Goal: Contribute content: Add original content to the website for others to see

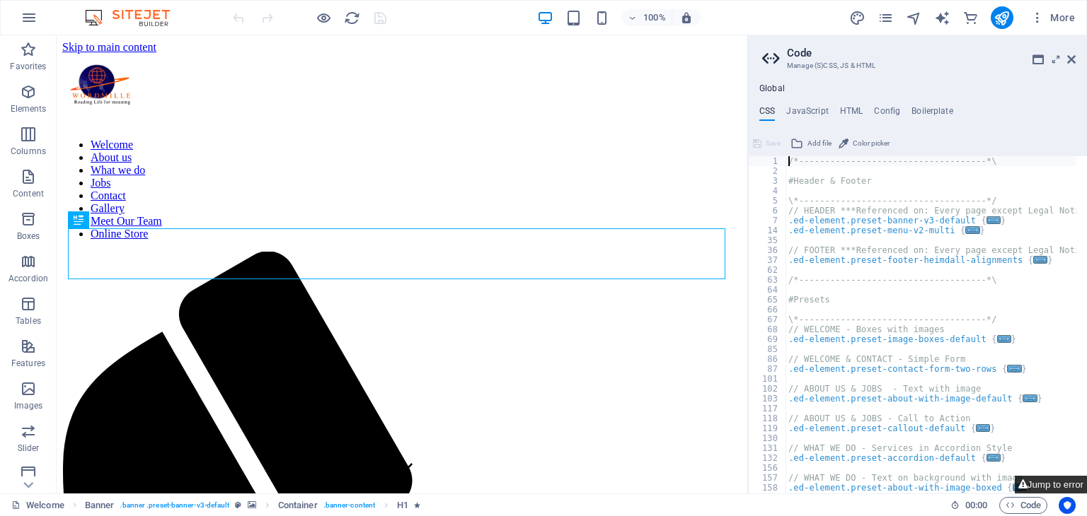
click at [1058, 493] on button "Jump to error" at bounding box center [1051, 485] width 72 height 18
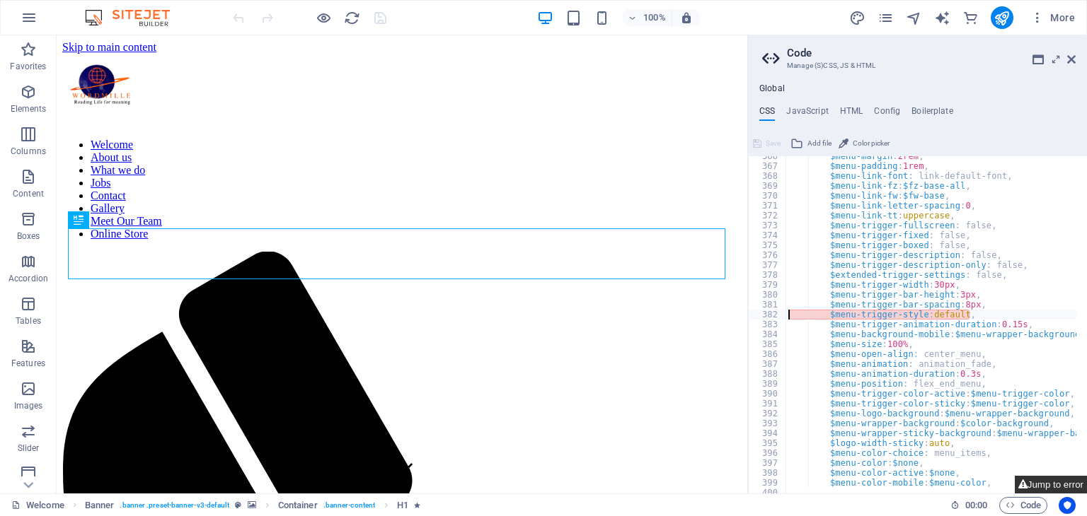
type textarea "$menu-trigger-style: default,"
click at [1074, 57] on icon at bounding box center [1071, 59] width 8 height 11
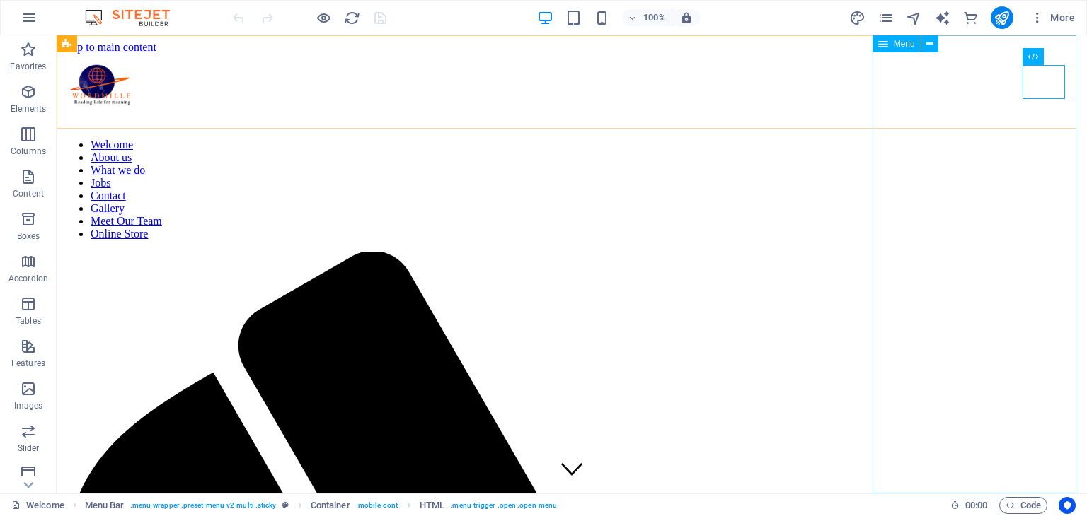
click at [978, 241] on nav "Welcome About us What we do Jobs Contact Gallery Meet Our Team Online Store" at bounding box center [571, 190] width 1019 height 102
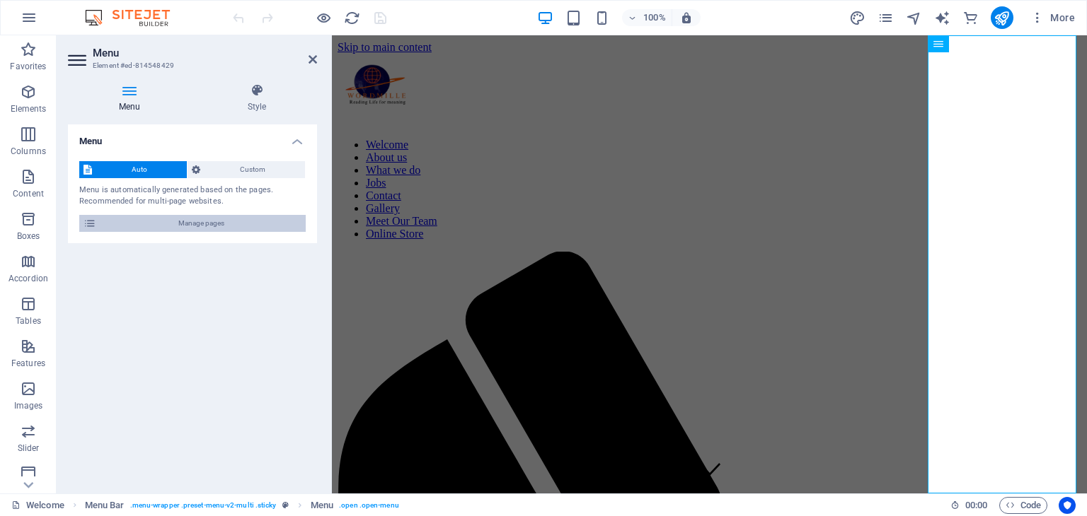
click at [221, 222] on span "Manage pages" at bounding box center [200, 223] width 201 height 17
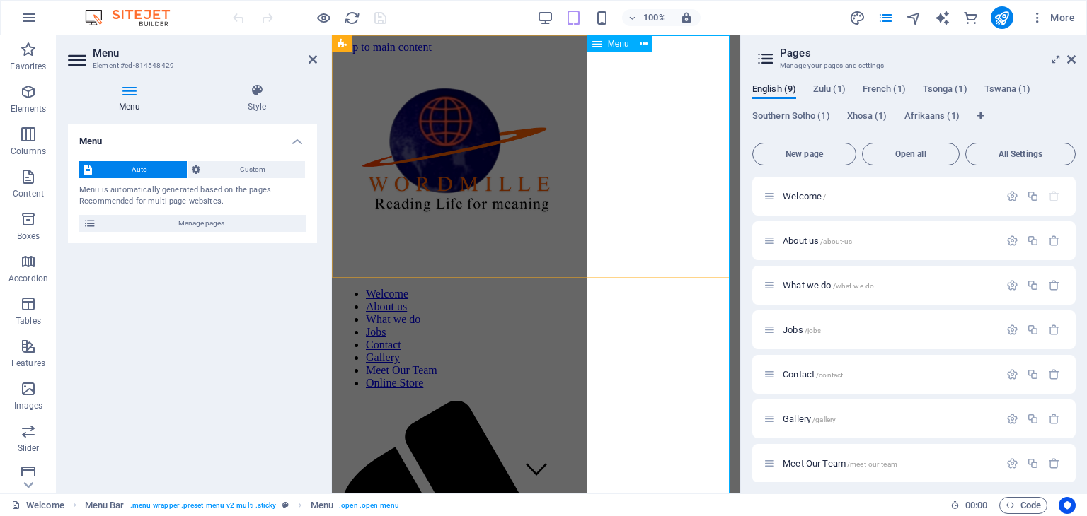
click at [676, 390] on nav "Welcome About us What we do Jobs Contact Gallery Meet Our Team Online Store" at bounding box center [535, 339] width 397 height 102
click at [796, 465] on span "Meet Our Team /meet-our-team" at bounding box center [839, 463] width 115 height 11
click at [796, 465] on div "Meet Our Team /meet-our-team" at bounding box center [913, 463] width 323 height 39
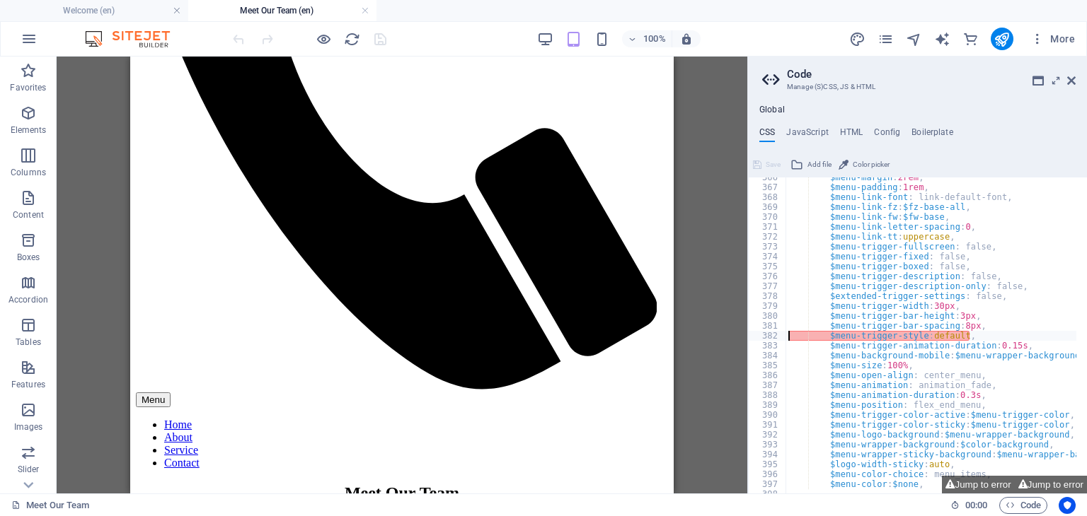
scroll to position [515, 0]
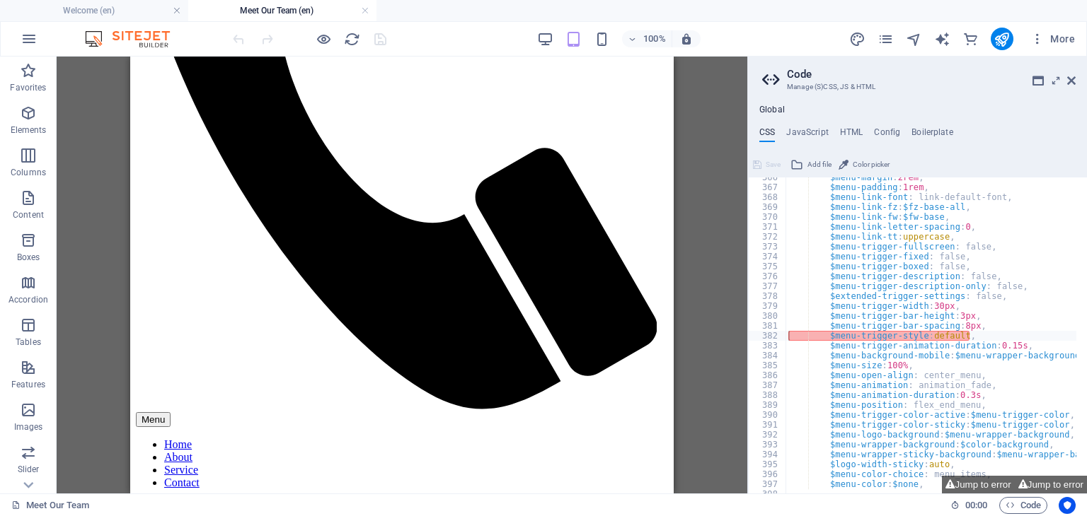
click at [678, 273] on div "Drag here to replace the existing content. Press “Ctrl” if you want to create a…" at bounding box center [402, 275] width 691 height 437
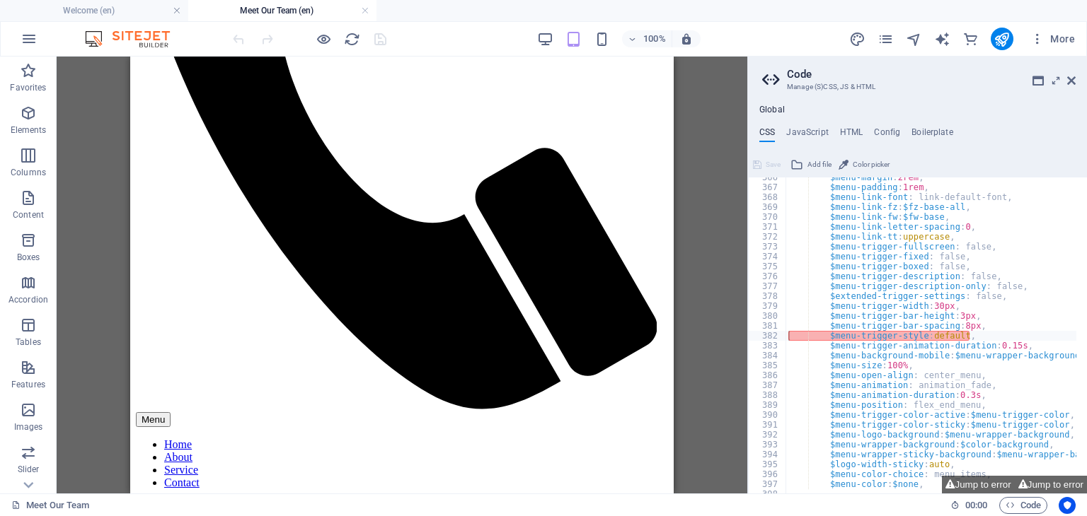
click at [678, 273] on div "Drag here to replace the existing content. Press “Ctrl” if you want to create a…" at bounding box center [402, 275] width 691 height 437
click at [695, 272] on div "Drag here to replace the existing content. Press “Ctrl” if you want to create a…" at bounding box center [402, 275] width 691 height 437
click at [1070, 82] on icon at bounding box center [1071, 80] width 8 height 11
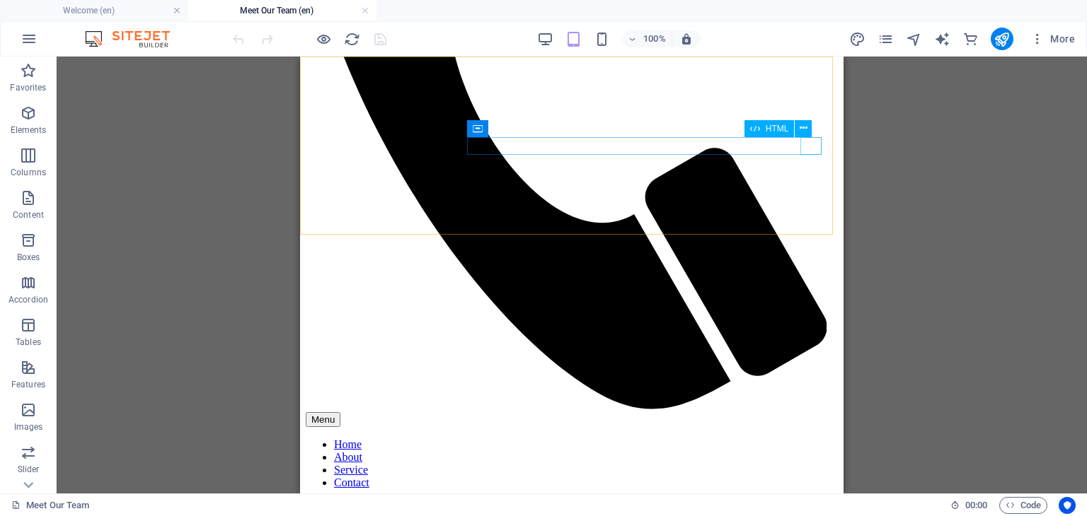
click at [819, 412] on div "Menu" at bounding box center [572, 419] width 532 height 15
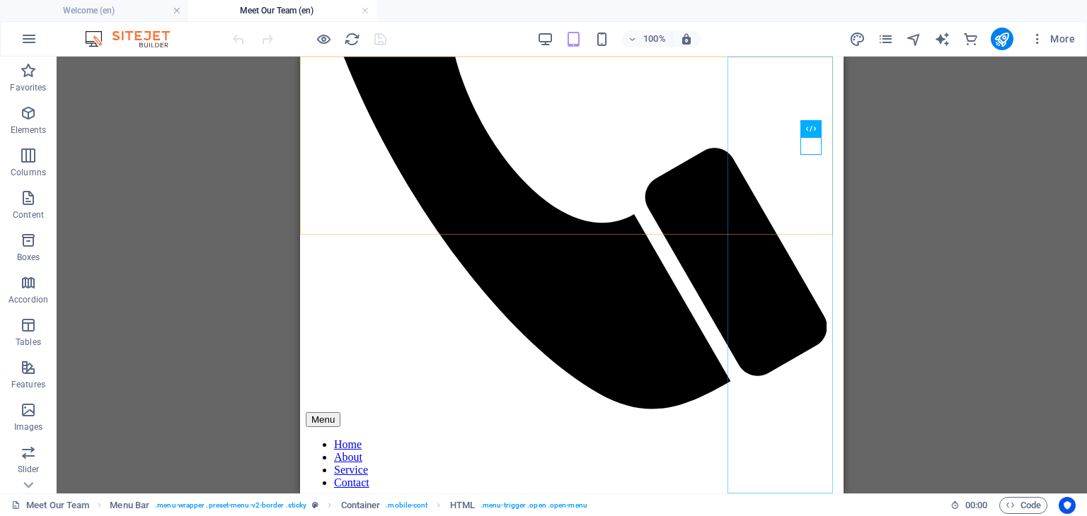
click at [762, 439] on nav "Home About Service Contact" at bounding box center [572, 464] width 532 height 51
select select
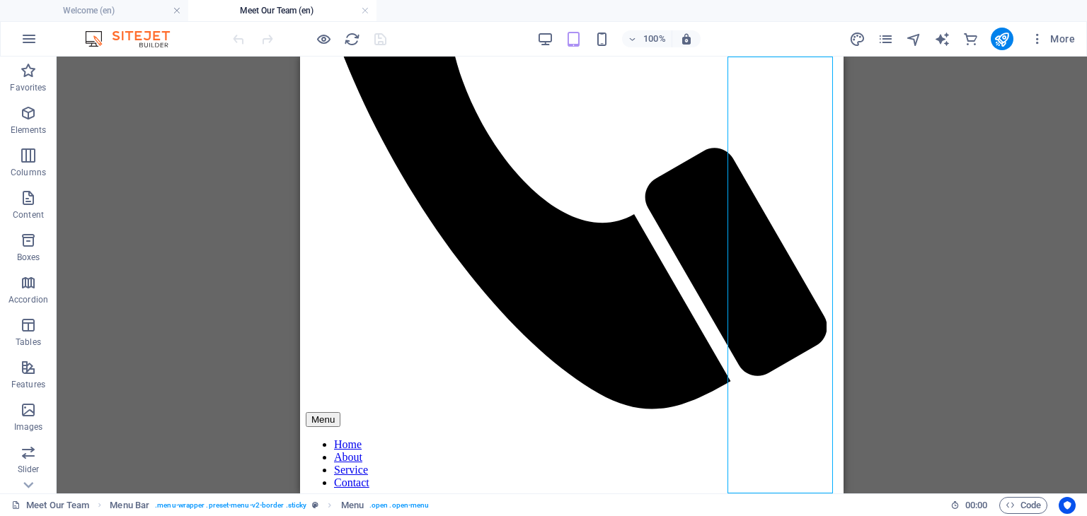
select select
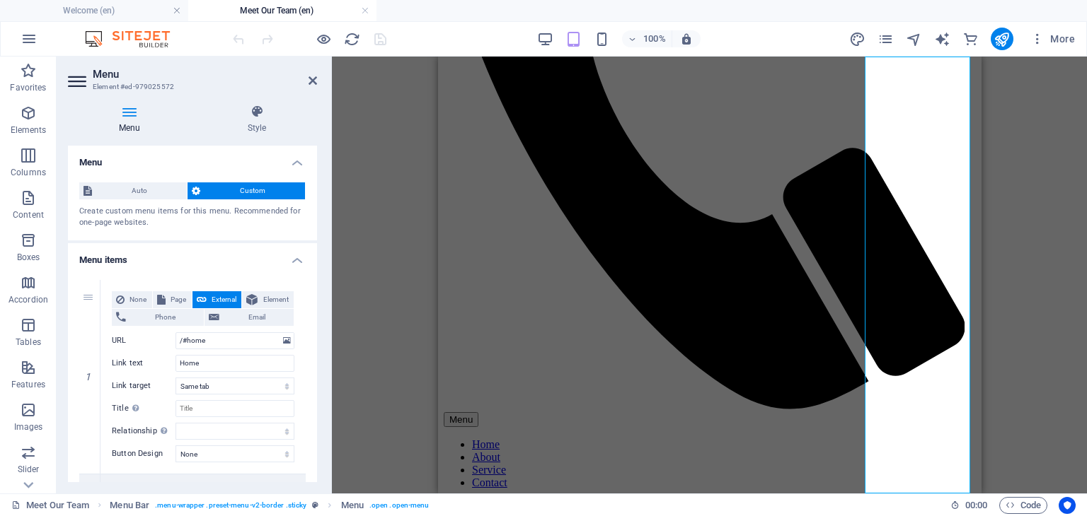
click at [237, 192] on span "Custom" at bounding box center [252, 191] width 96 height 17
click at [249, 189] on span "Custom" at bounding box center [252, 191] width 96 height 17
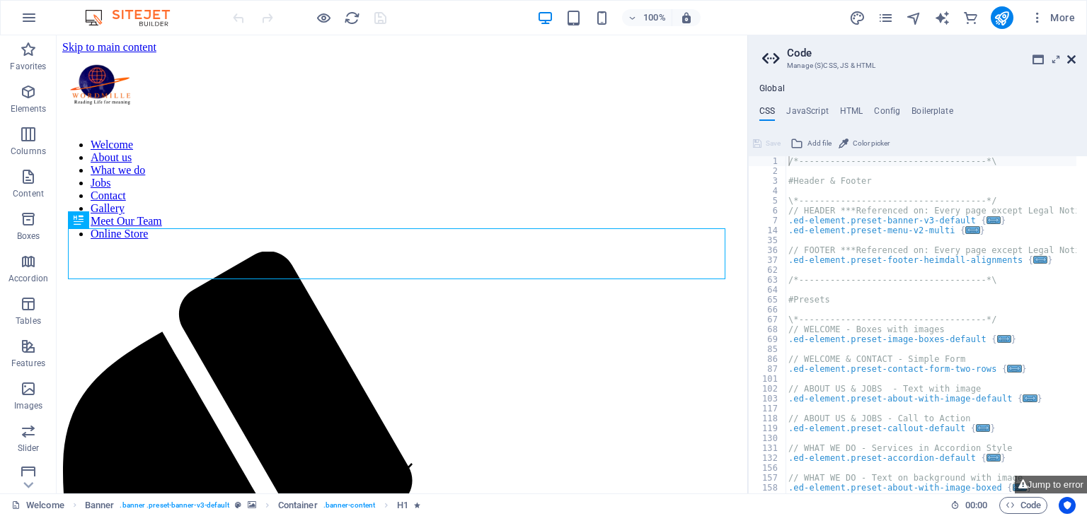
click at [1072, 59] on icon at bounding box center [1071, 59] width 8 height 11
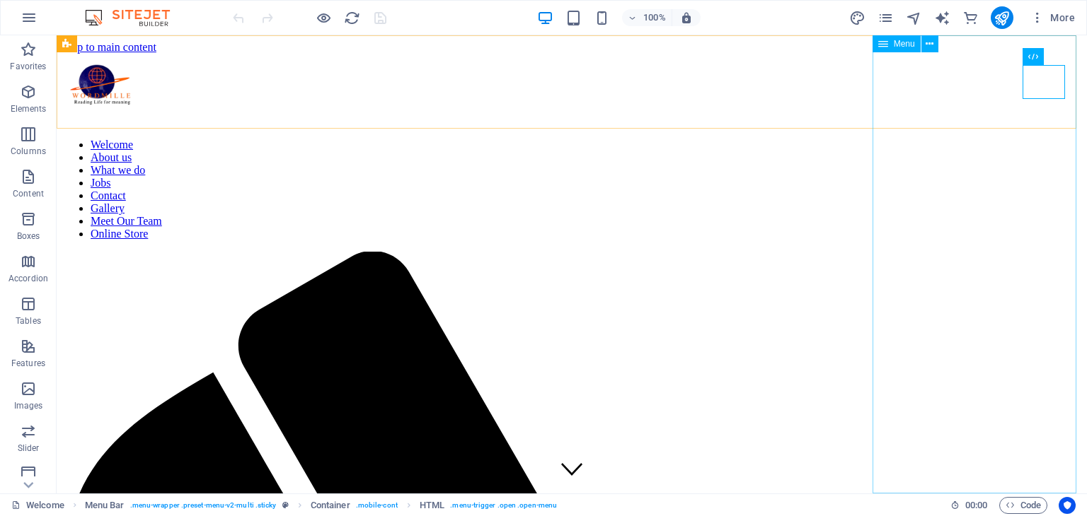
click at [972, 241] on nav "Welcome About us What we do Jobs Contact Gallery Meet Our Team Online Store" at bounding box center [571, 190] width 1019 height 102
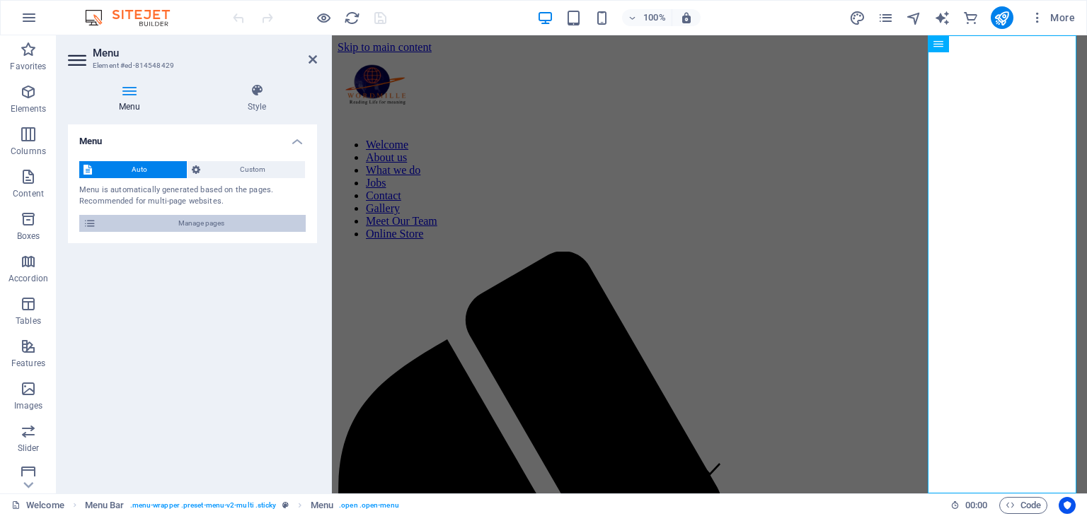
click at [250, 224] on span "Manage pages" at bounding box center [200, 223] width 201 height 17
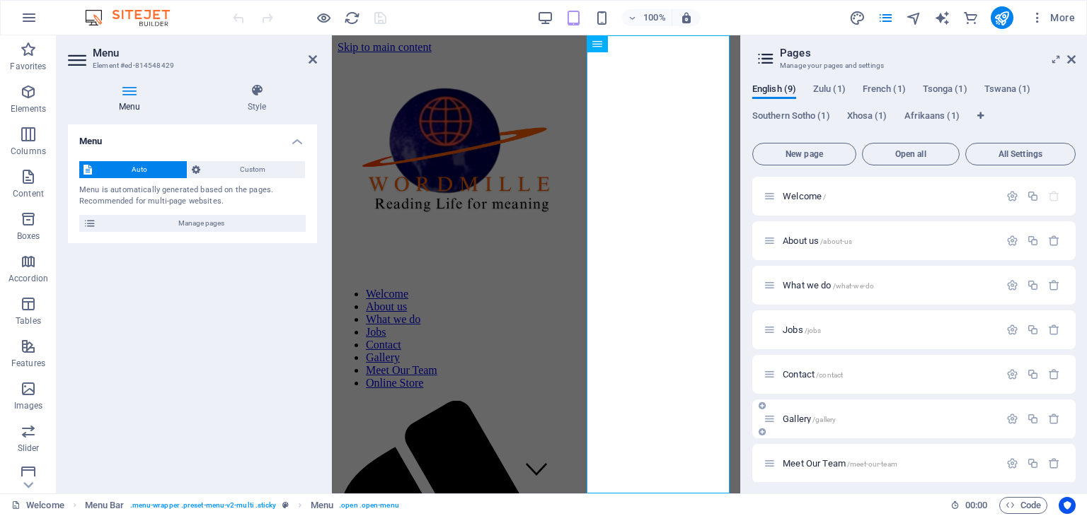
click at [845, 417] on p "Gallery /gallery" at bounding box center [888, 419] width 212 height 9
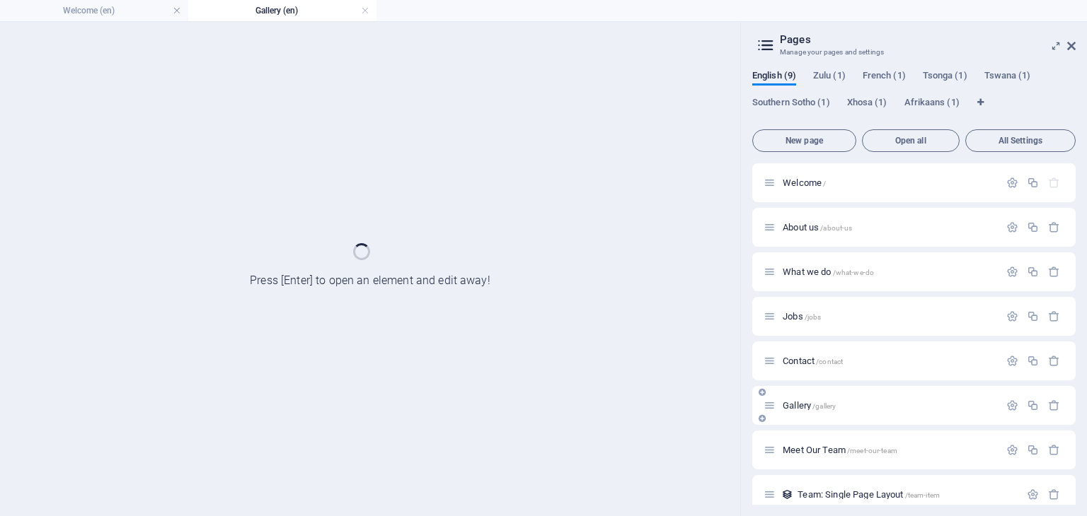
click at [845, 417] on div "Gallery /gallery" at bounding box center [913, 405] width 323 height 39
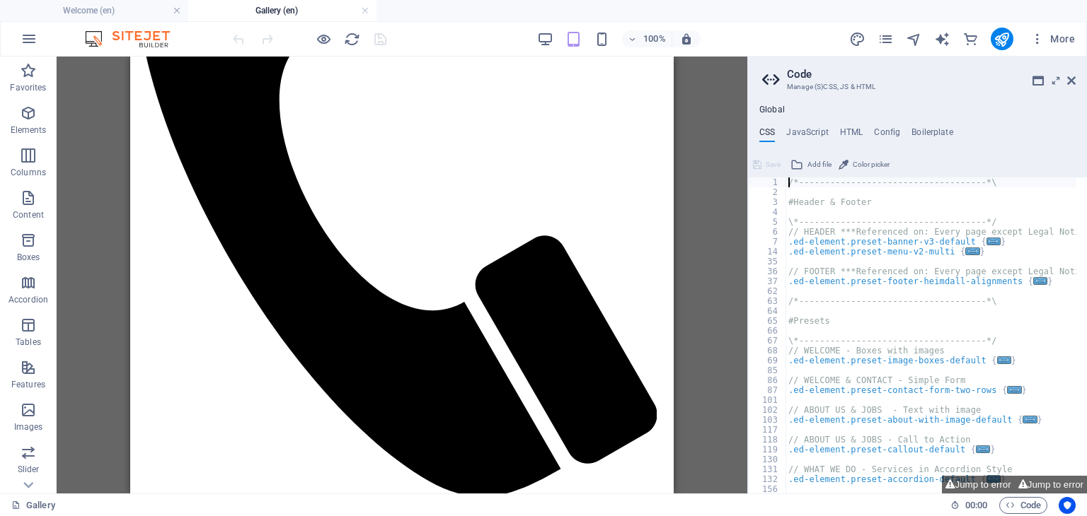
scroll to position [434, 0]
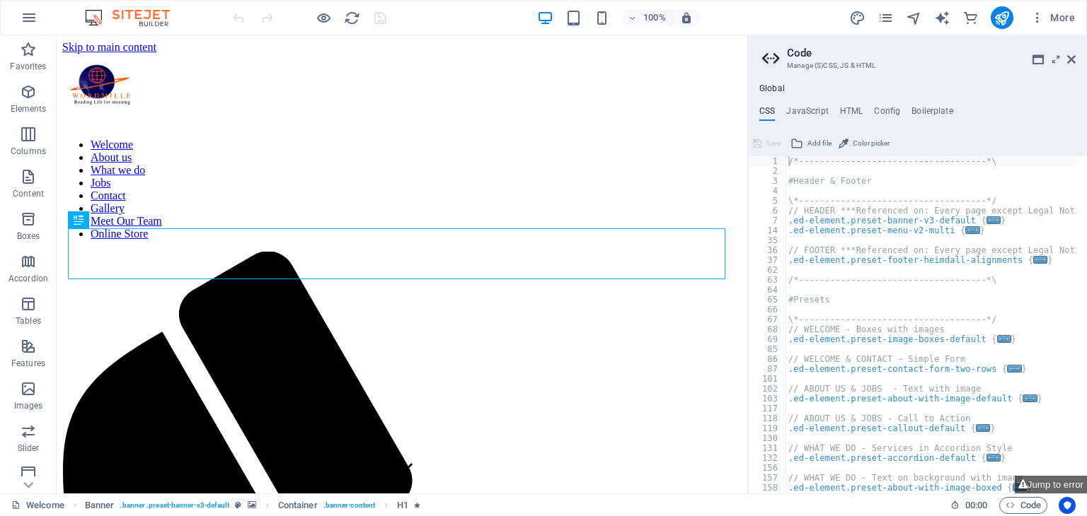
click at [1075, 54] on aside "Code Manage (S)CSS, JS & HTML Global CSS JavaScript HTML Config Boilerplate /*-…" at bounding box center [917, 264] width 340 height 458
click at [1073, 57] on icon at bounding box center [1071, 59] width 8 height 11
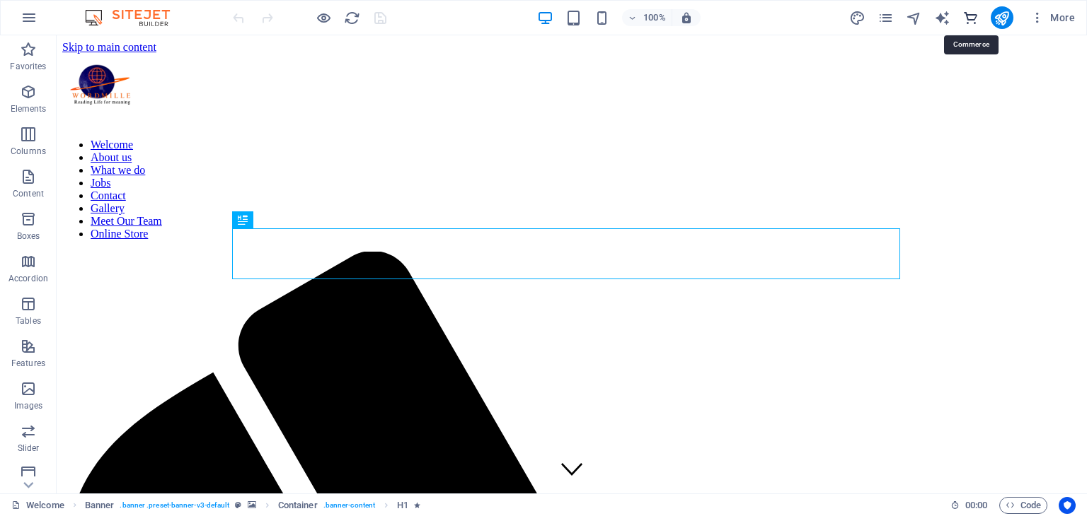
click at [973, 19] on icon "commerce" at bounding box center [970, 18] width 16 height 16
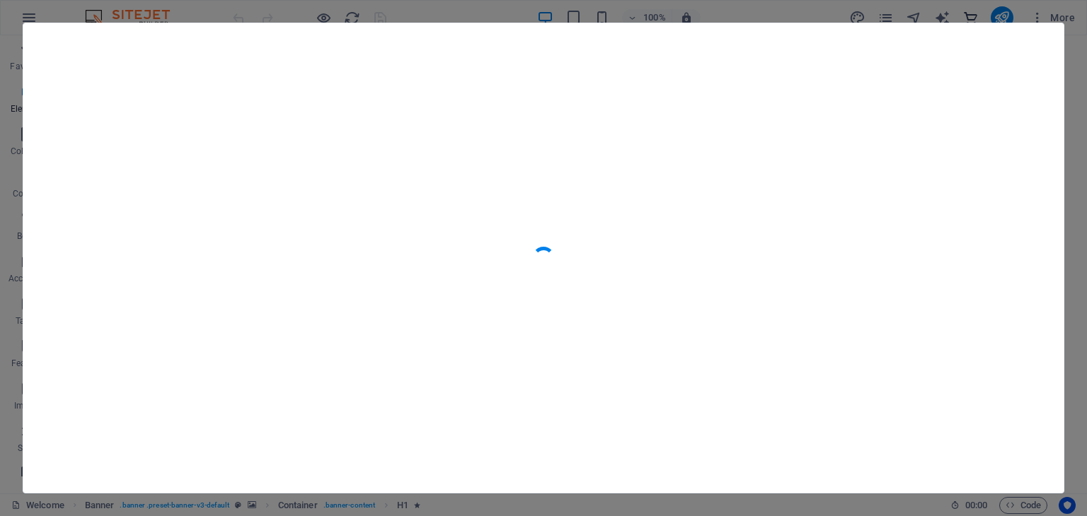
scroll to position [13750, 0]
click at [1036, 43] on icon "button" at bounding box center [1038, 49] width 16 height 16
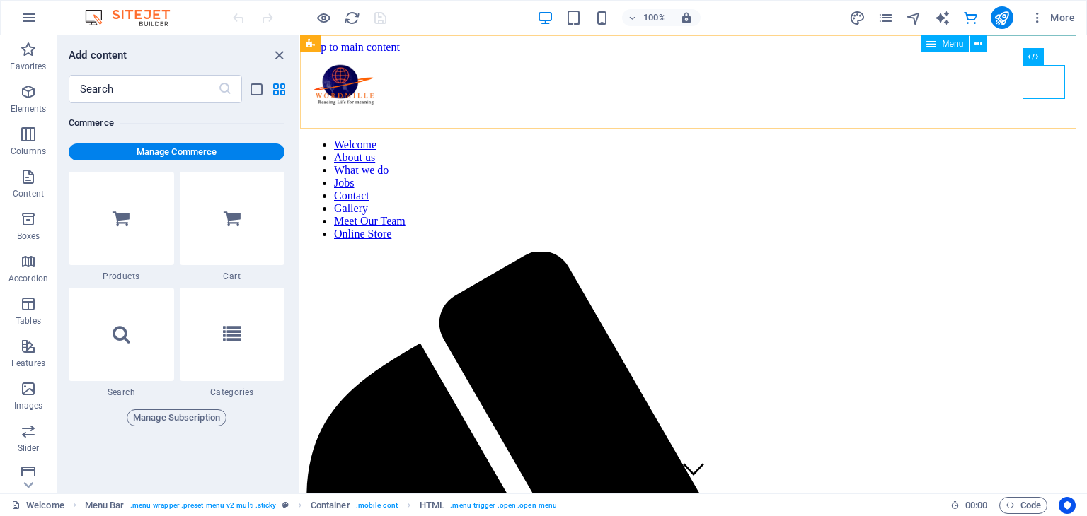
click at [968, 241] on nav "Welcome About us What we do Jobs Contact Gallery Meet Our Team Online Store" at bounding box center [693, 190] width 775 height 102
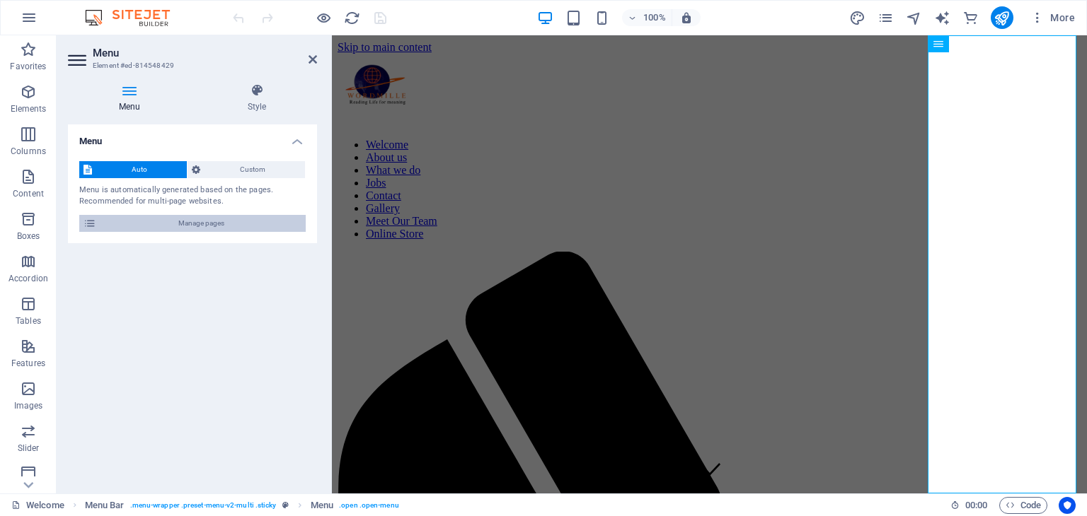
click at [156, 224] on span "Manage pages" at bounding box center [200, 223] width 201 height 17
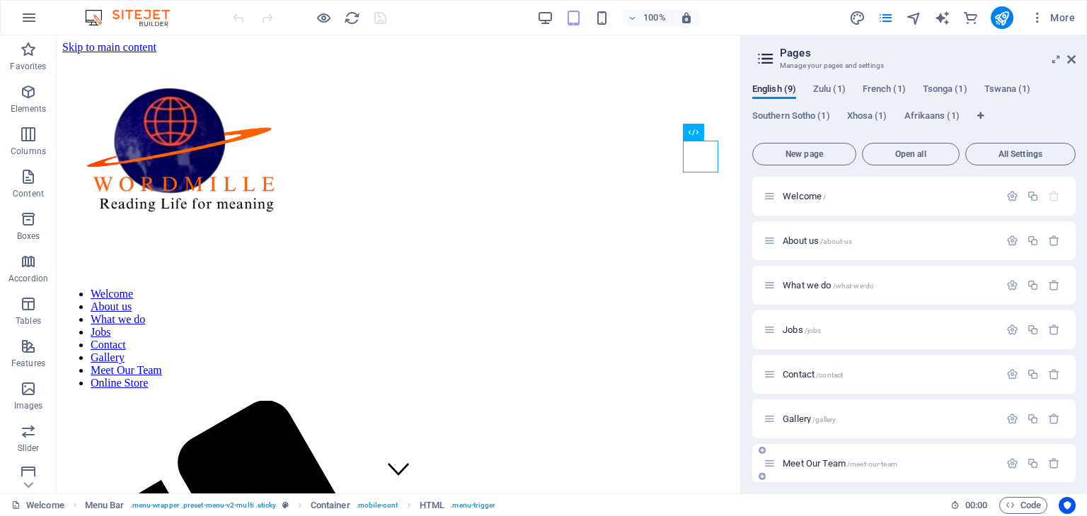
click at [821, 465] on span "Meet Our Team /meet-our-team" at bounding box center [839, 463] width 115 height 11
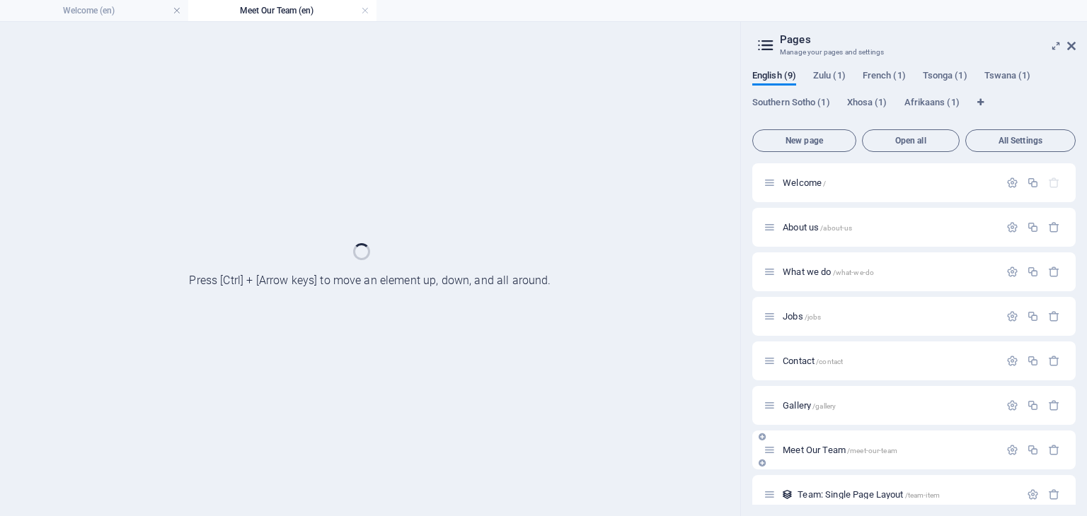
click at [821, 465] on div "Meet Our Team /meet-our-team" at bounding box center [913, 450] width 323 height 39
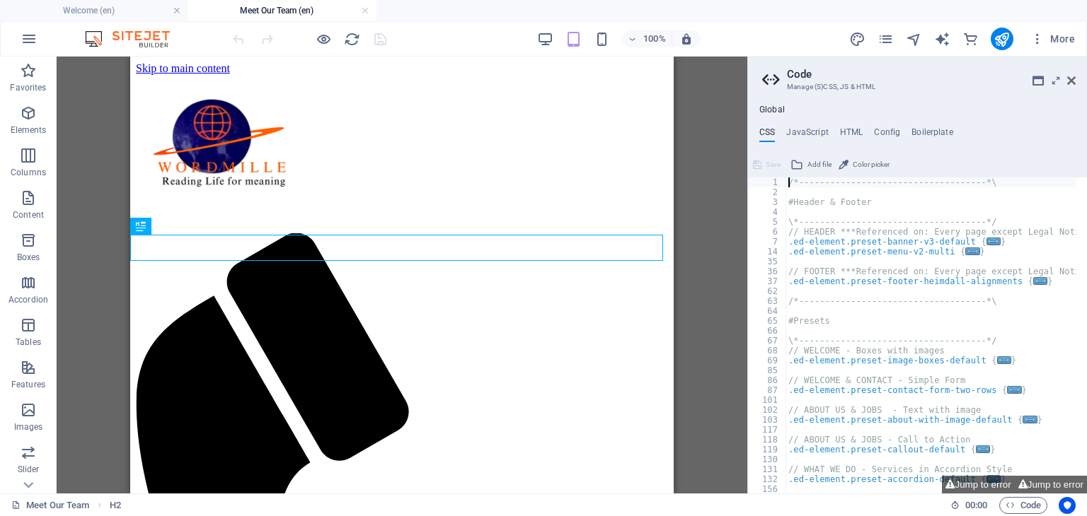
scroll to position [0, 0]
click at [1070, 79] on icon at bounding box center [1071, 80] width 8 height 11
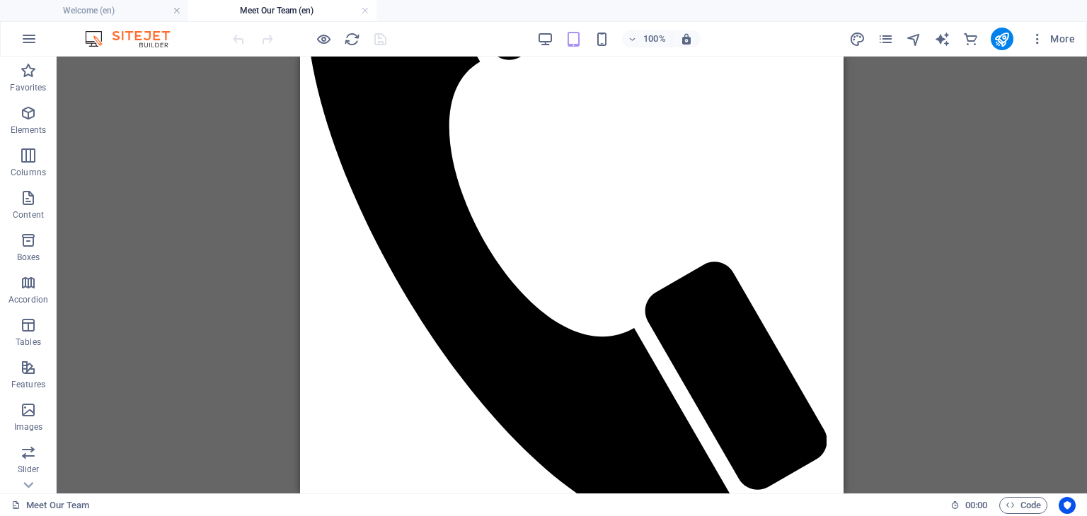
scroll to position [215, 0]
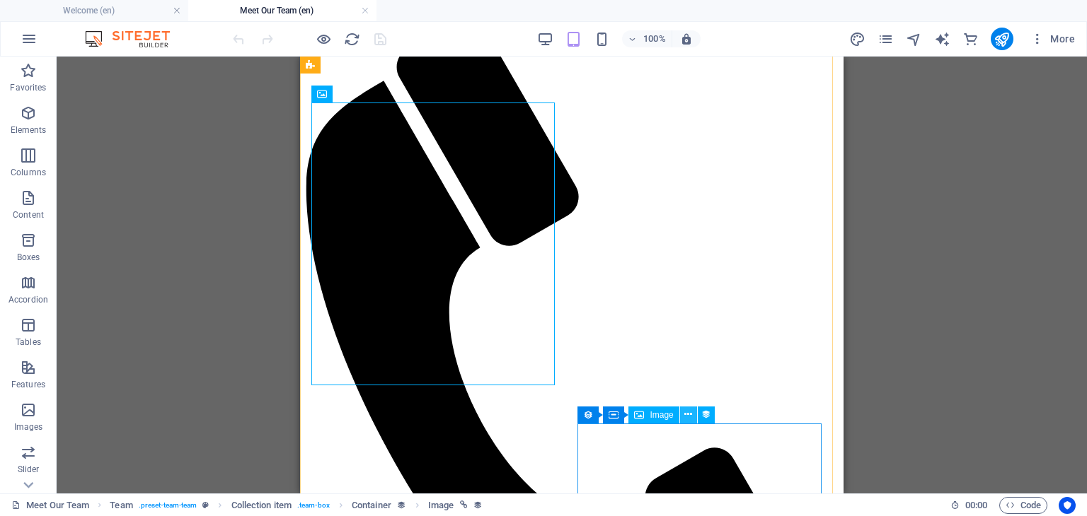
click at [686, 417] on icon at bounding box center [688, 415] width 8 height 15
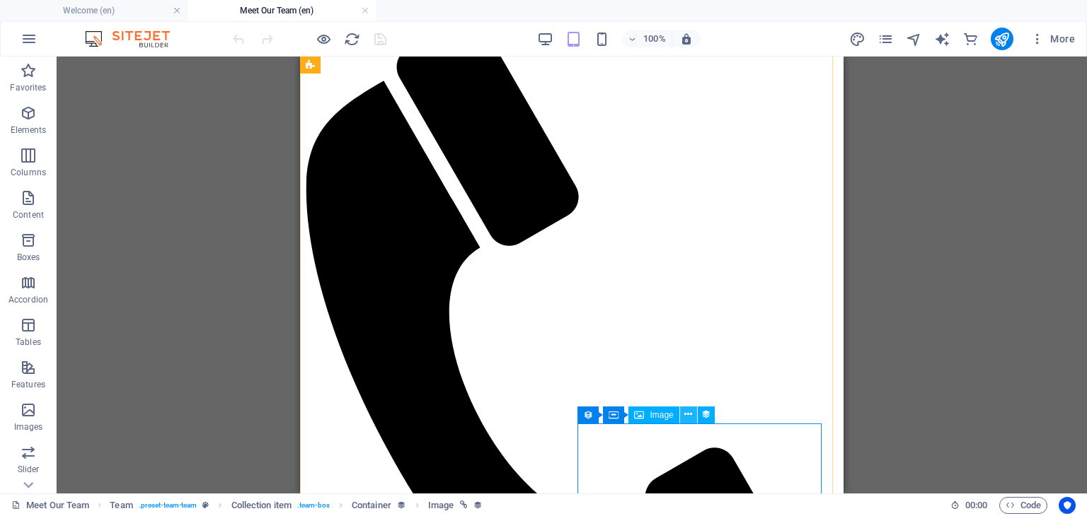
click at [690, 421] on icon at bounding box center [688, 415] width 8 height 15
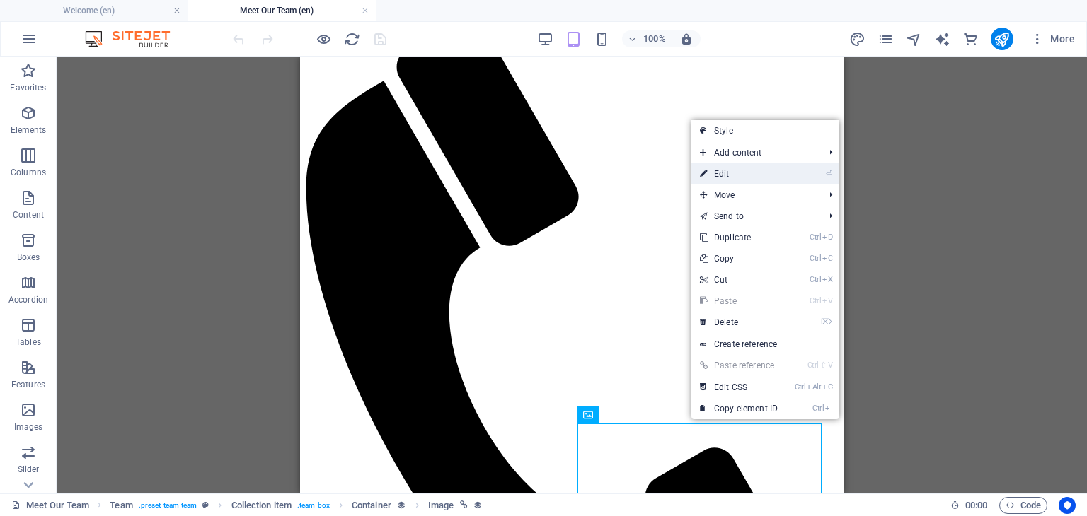
click at [775, 181] on link "⏎ Edit" at bounding box center [738, 173] width 95 height 21
select select "px"
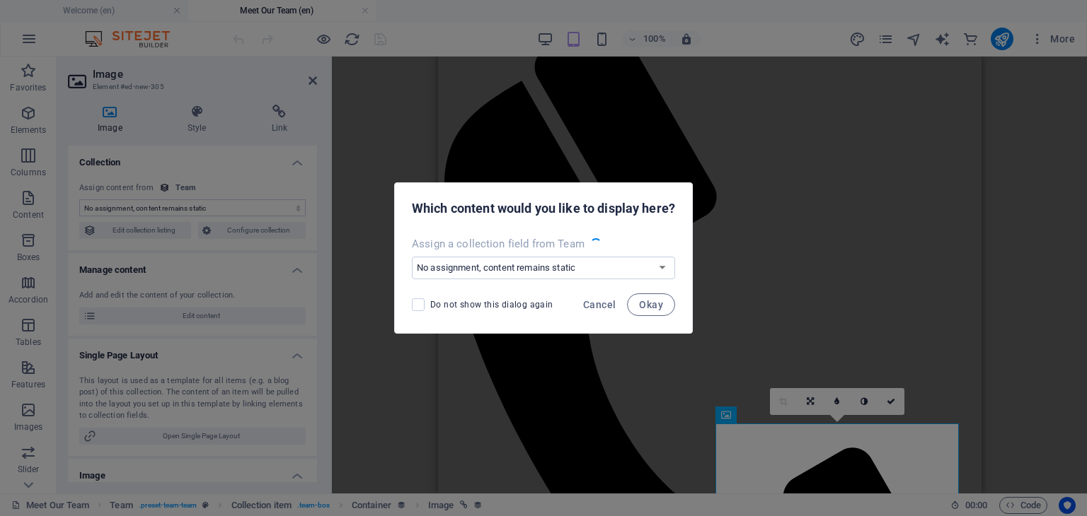
select select "image"
click at [651, 306] on span "Okay" at bounding box center [651, 304] width 24 height 11
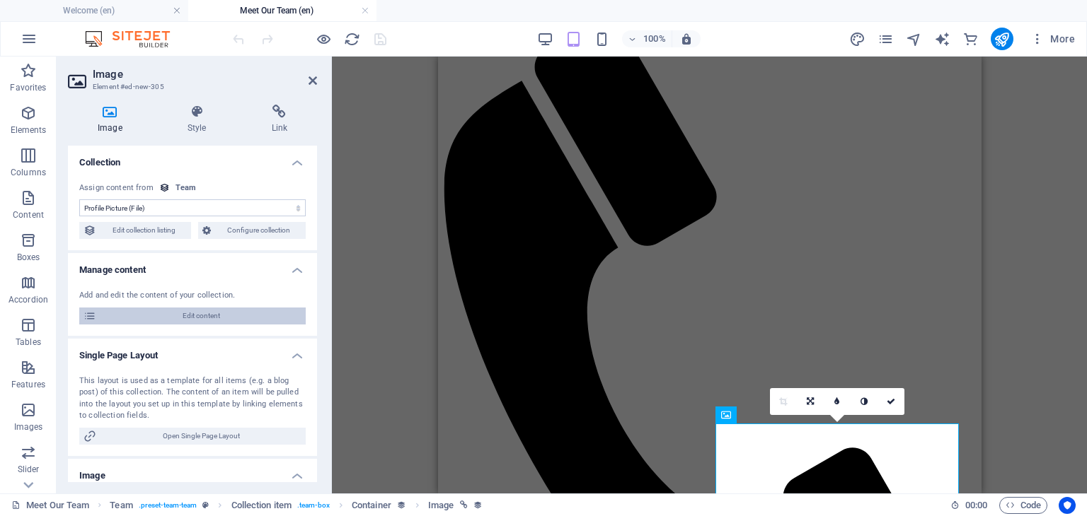
click at [249, 316] on span "Edit content" at bounding box center [200, 316] width 201 height 17
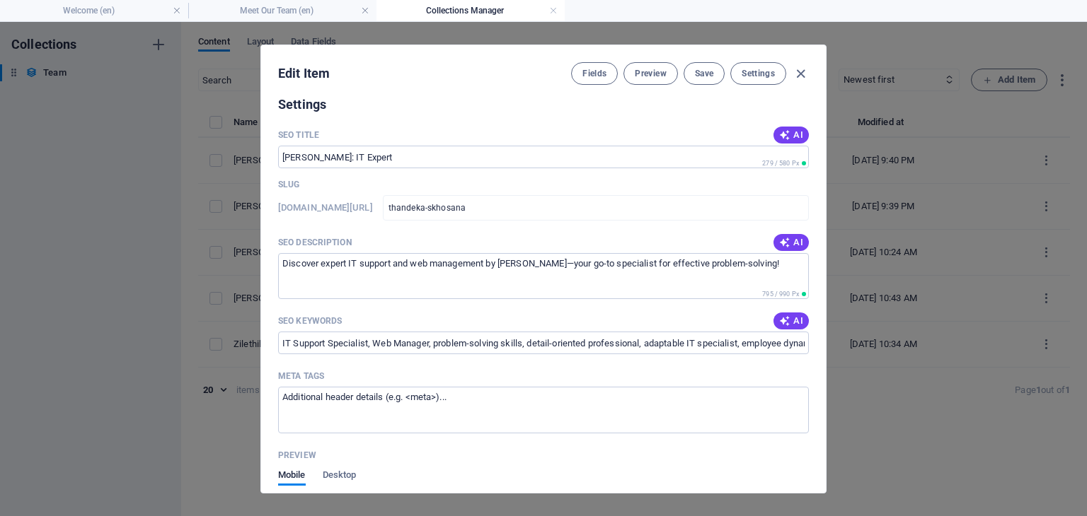
scroll to position [601, 0]
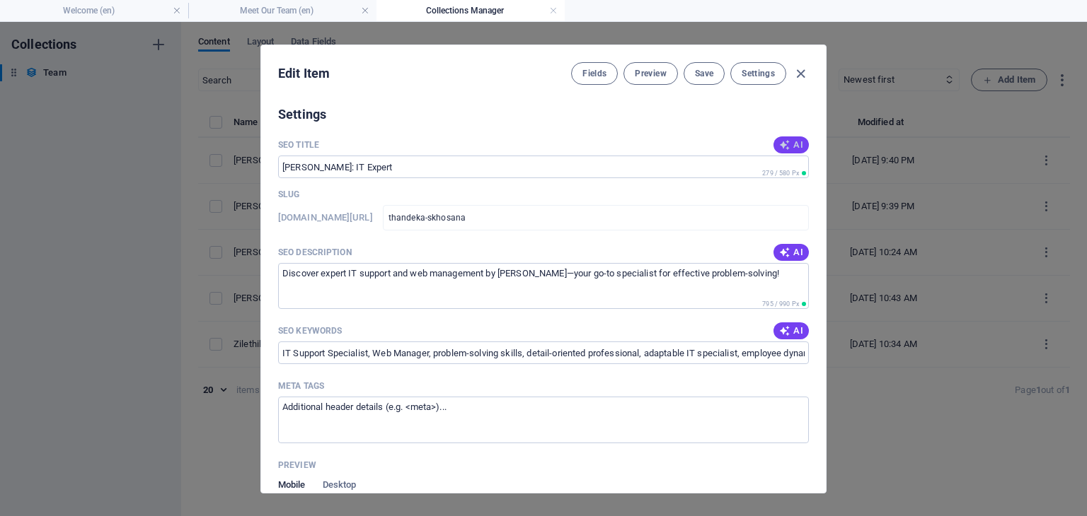
click at [792, 141] on span "AI" at bounding box center [791, 144] width 24 height 11
click at [280, 164] on input "Thandeka Skhosana: IT Support Expert" at bounding box center [543, 167] width 531 height 23
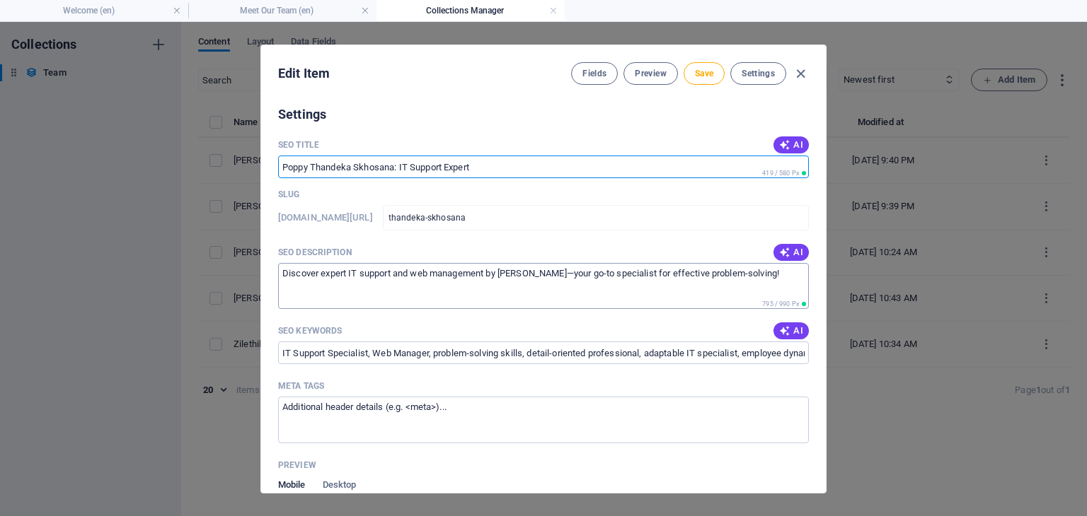
type input "Poppy Thandeka Skhosana: IT Support Expert"
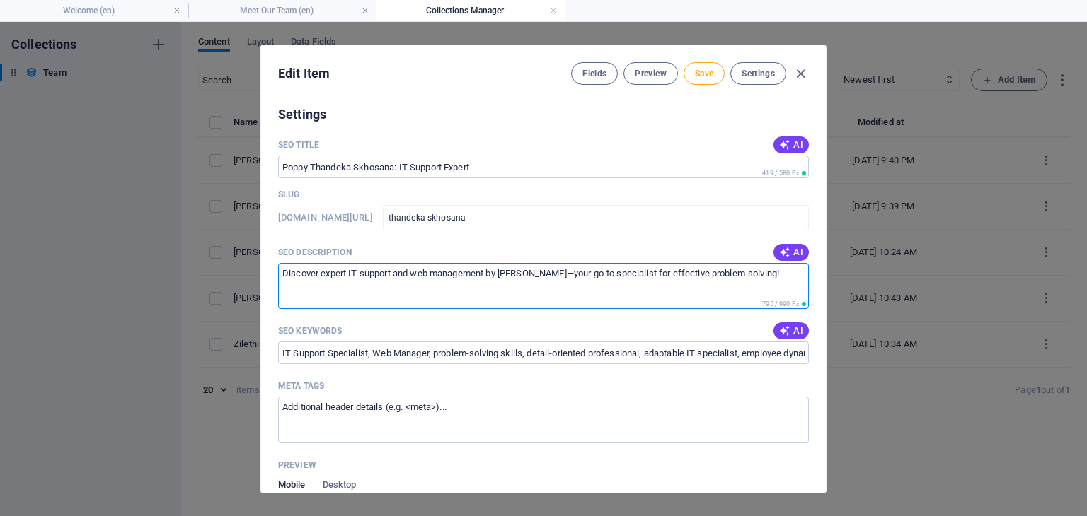
click at [500, 272] on textarea "Discover expert IT support and web management by Thandeka Skhosana—your go-to s…" at bounding box center [543, 286] width 531 height 46
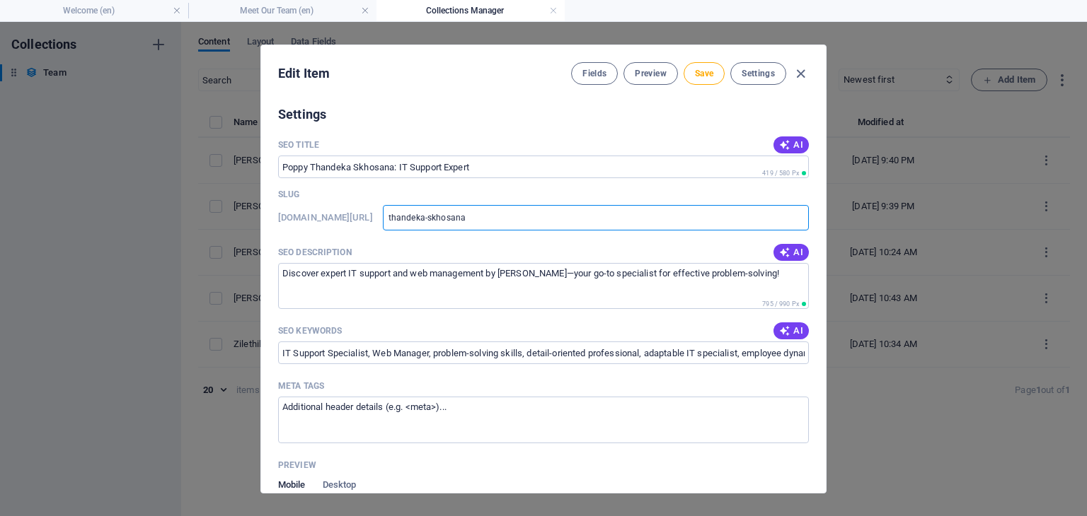
click at [423, 216] on input "thandeka-skhosana" at bounding box center [596, 217] width 426 height 25
type input "pthandeka-skhosana"
type input "pothandeka-skhosana"
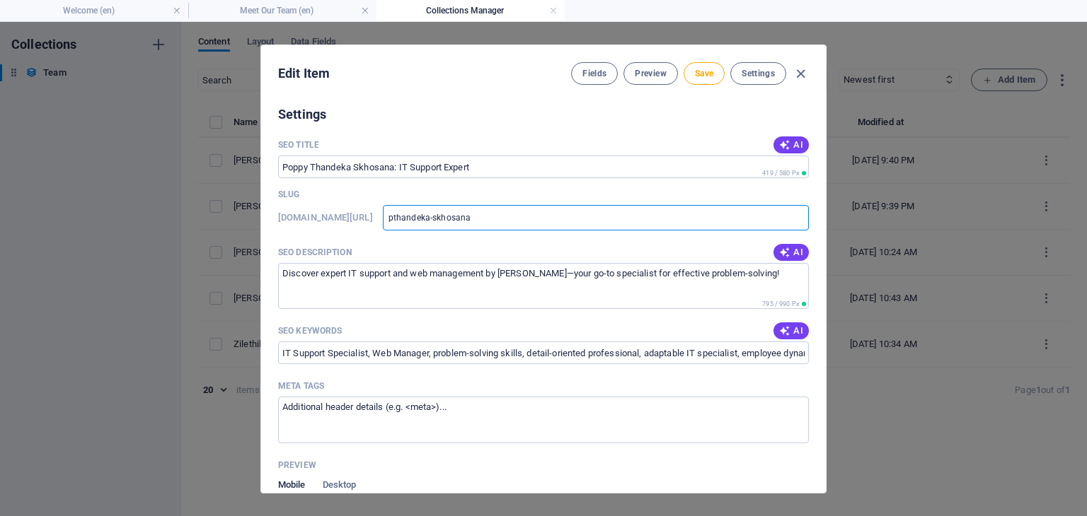
type input "pothandeka-skhosana"
type input "popthandeka-skhosana"
type input "poppthandeka-skhosana"
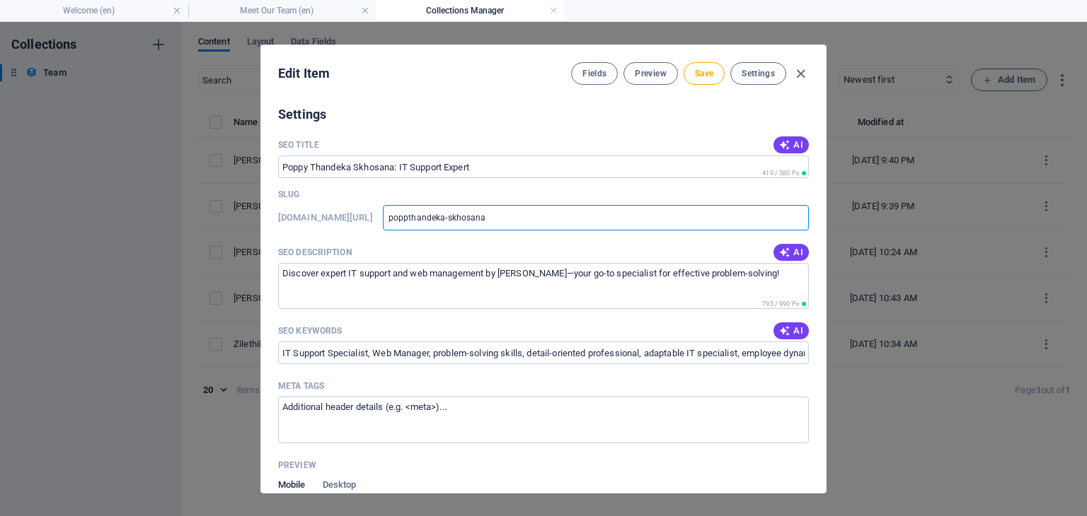
type input "poppythandeka-skhosana"
type input "poppy-thandeka-skhosana"
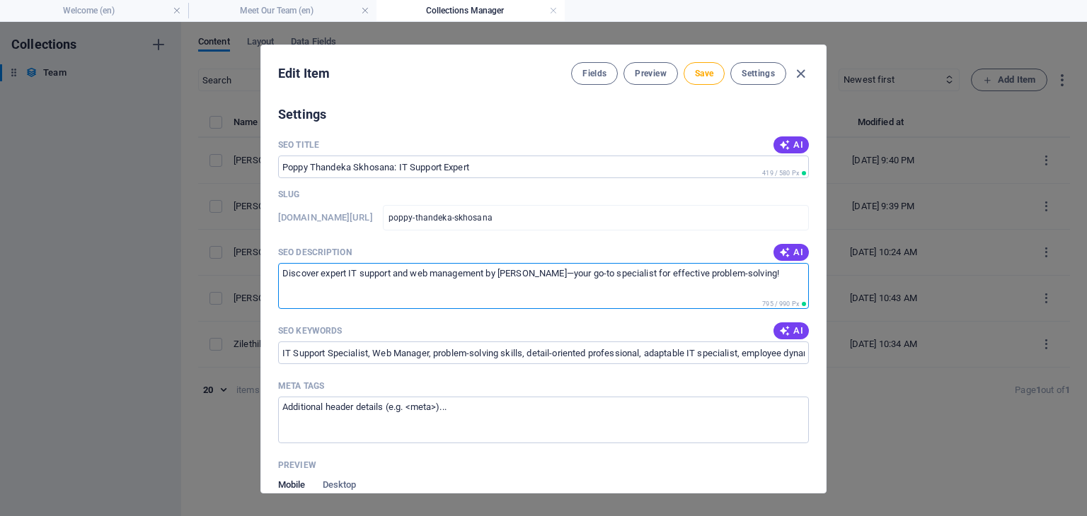
click at [503, 272] on textarea "Discover expert IT support and web management by Thandeka Skhosana—your go-to s…" at bounding box center [543, 286] width 531 height 46
type textarea "Discover expert IT support and web management by Poppy Thandeka Skhosana—your g…"
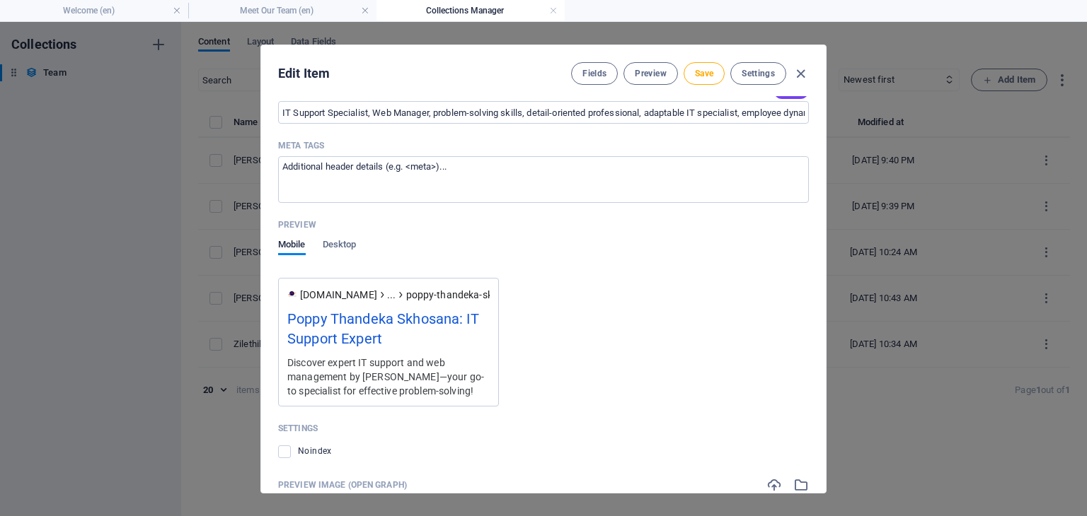
scroll to position [384, 0]
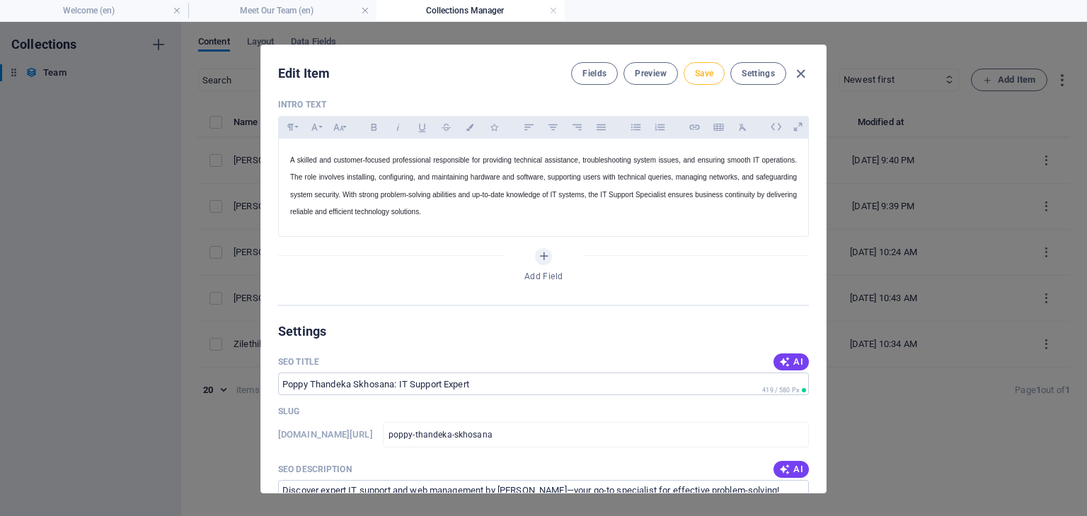
click at [695, 71] on span "Save" at bounding box center [704, 73] width 18 height 11
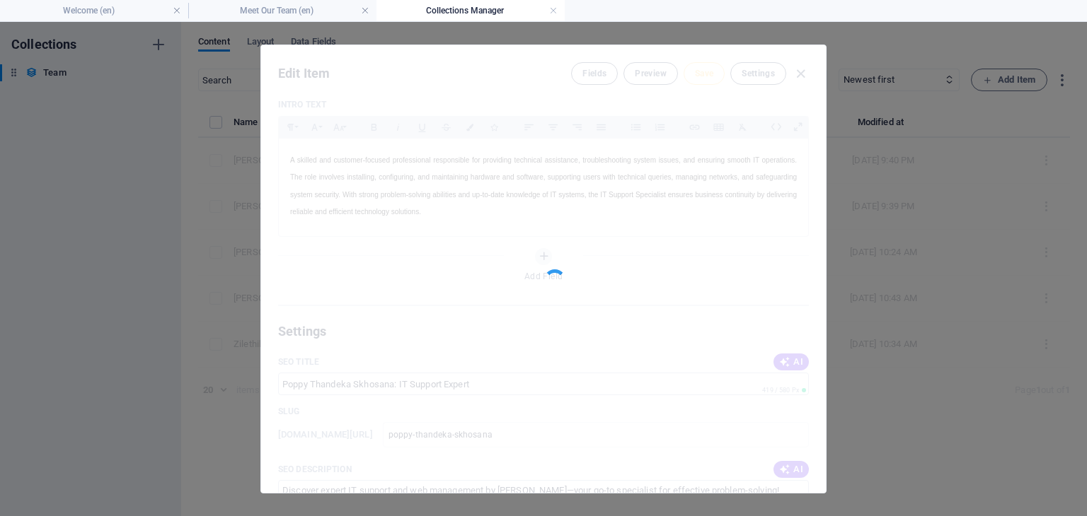
type input "poppy-thandeka-skhosana"
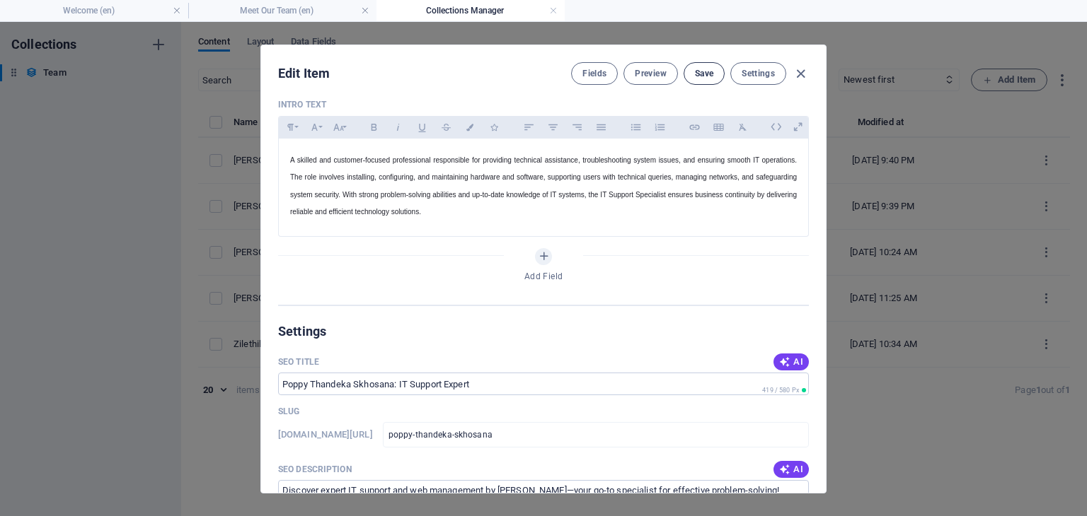
click at [695, 71] on span "Save" at bounding box center [704, 73] width 18 height 11
click at [811, 66] on div "Edit Item Fields Preview Save Settings" at bounding box center [543, 70] width 565 height 51
click at [798, 74] on icon "button" at bounding box center [800, 74] width 16 height 16
type input "poppy-thandeka-skhosana"
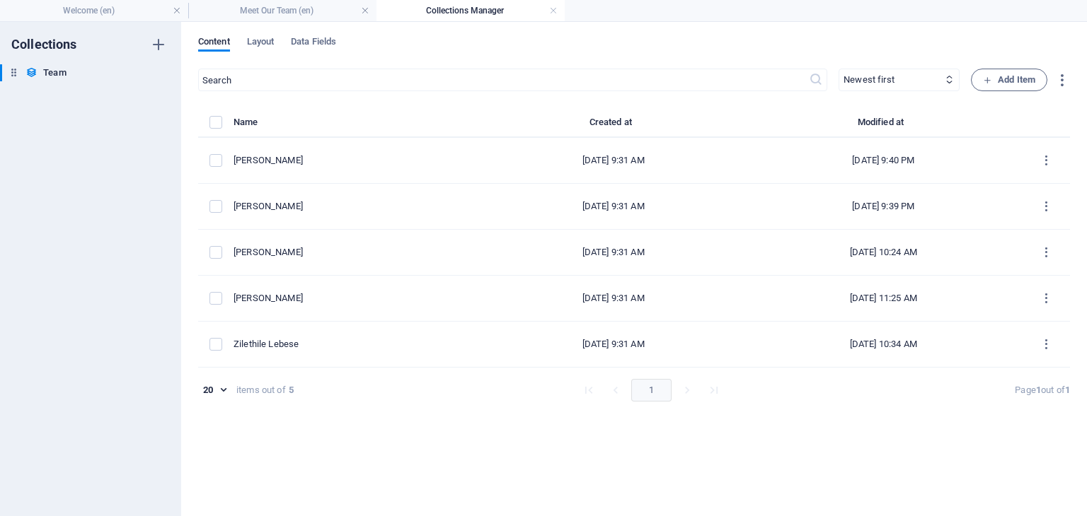
click at [550, 4] on h4 "Collections Manager" at bounding box center [470, 11] width 188 height 16
click at [555, 13] on link at bounding box center [553, 10] width 8 height 13
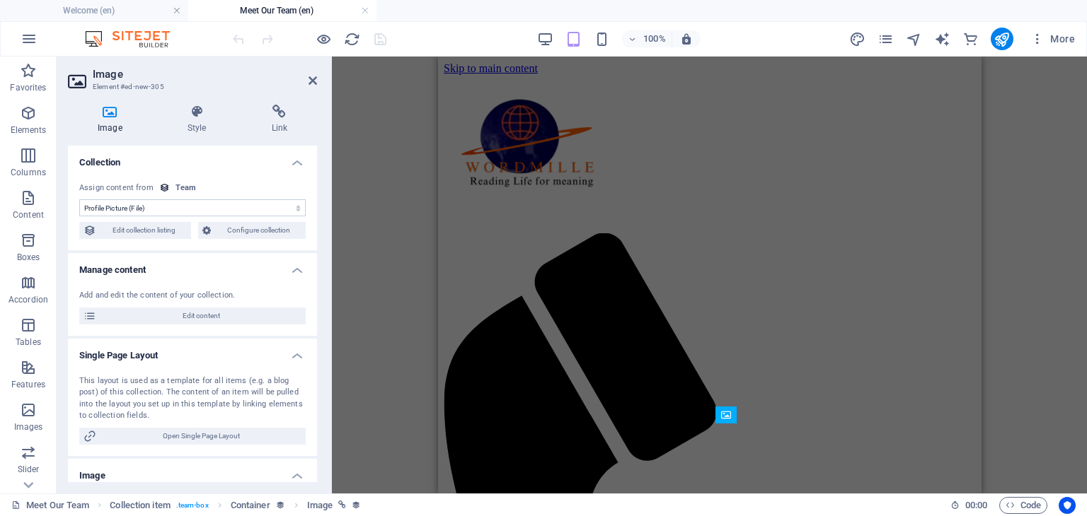
scroll to position [215, 0]
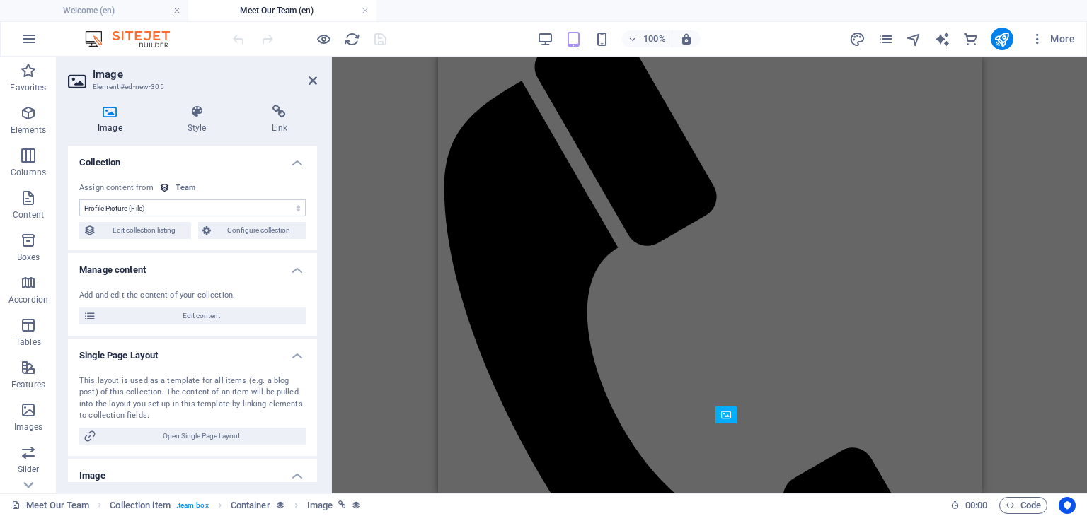
select select "DISABLED_OPTION_VALUE"
click at [376, 42] on div at bounding box center [309, 39] width 158 height 23
click at [997, 36] on icon "publish" at bounding box center [1001, 39] width 16 height 16
